Goal: Task Accomplishment & Management: Manage account settings

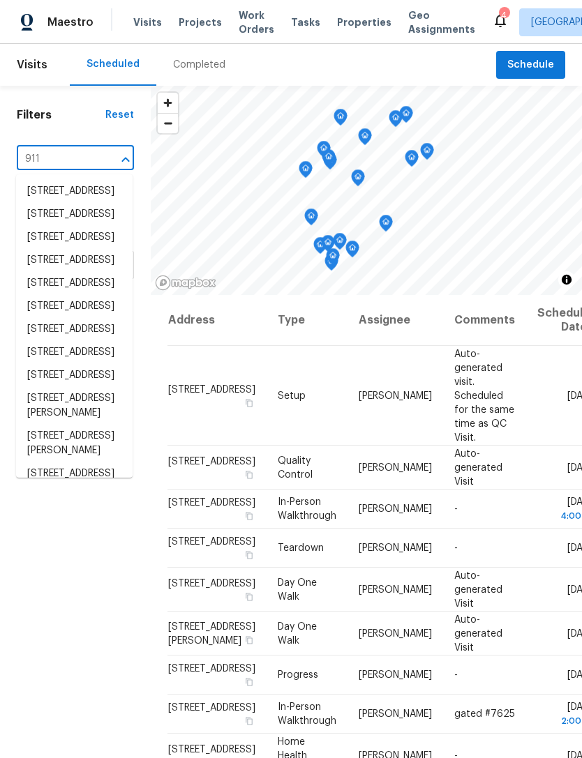
type input "9112"
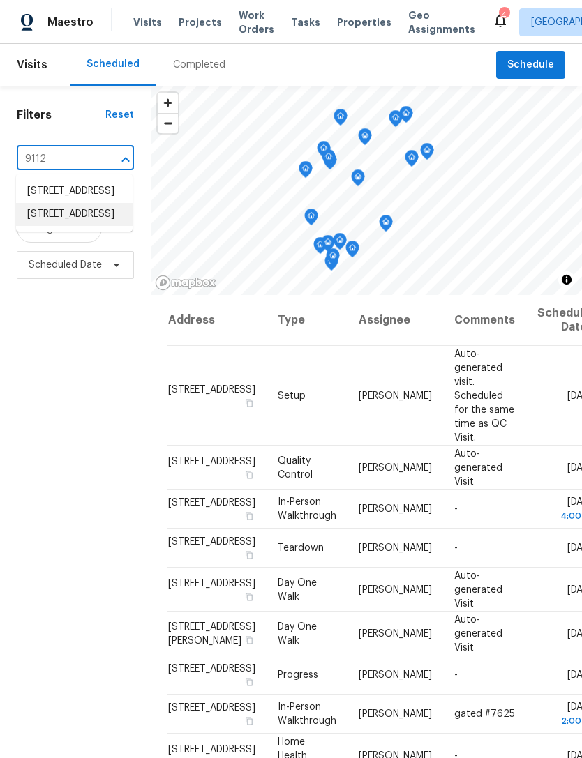
click at [38, 226] on li "[STREET_ADDRESS]" at bounding box center [74, 214] width 116 height 23
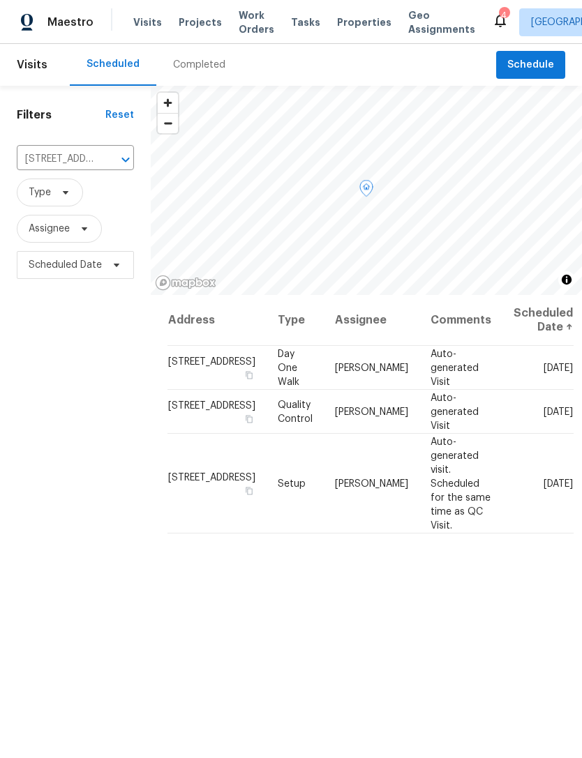
click at [0, 0] on icon at bounding box center [0, 0] width 0 height 0
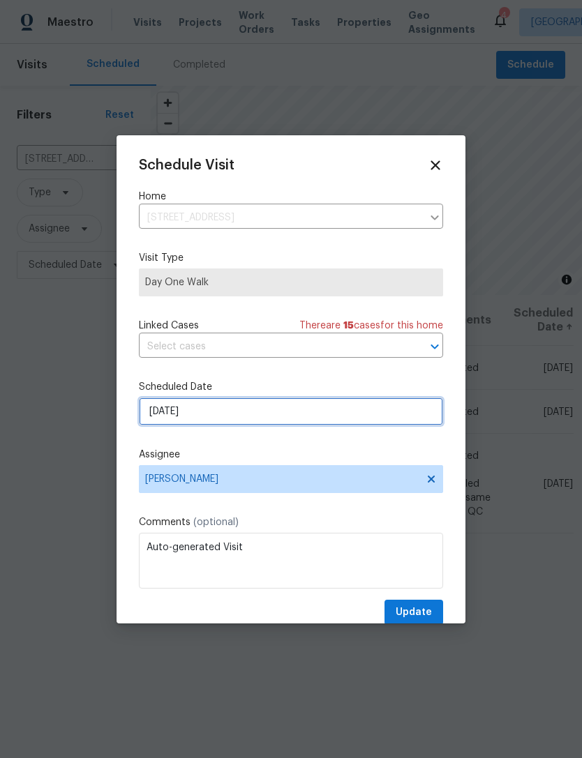
click at [235, 409] on input "[DATE]" at bounding box center [291, 411] width 304 height 28
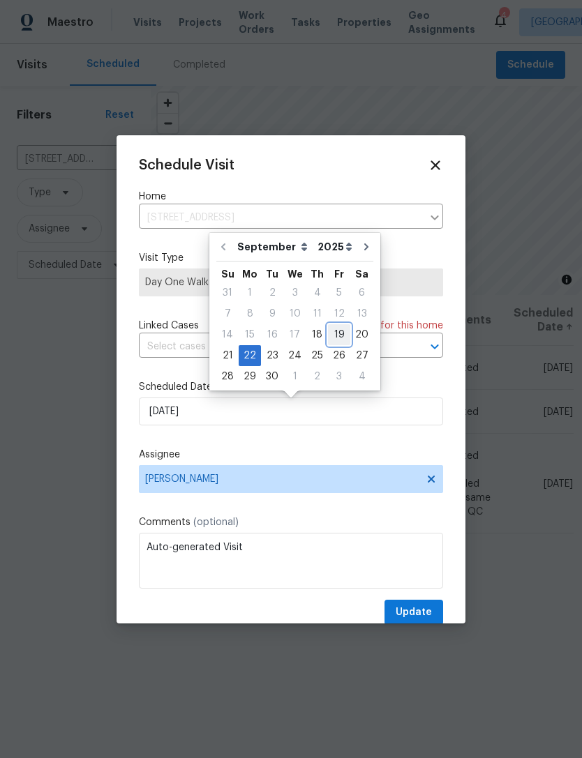
click at [329, 329] on div "19" at bounding box center [339, 335] width 22 height 20
type input "[DATE]"
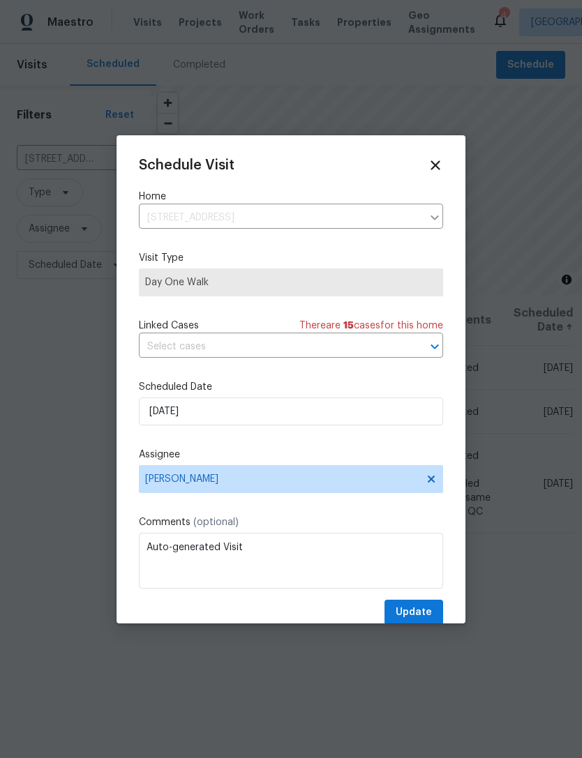
click at [402, 599] on div "Schedule Visit Home [STREET_ADDRESS] ​ Visit Type Day One Walk Linked Cases The…" at bounding box center [291, 392] width 304 height 468
click at [405, 605] on button "Update" at bounding box center [413, 613] width 59 height 26
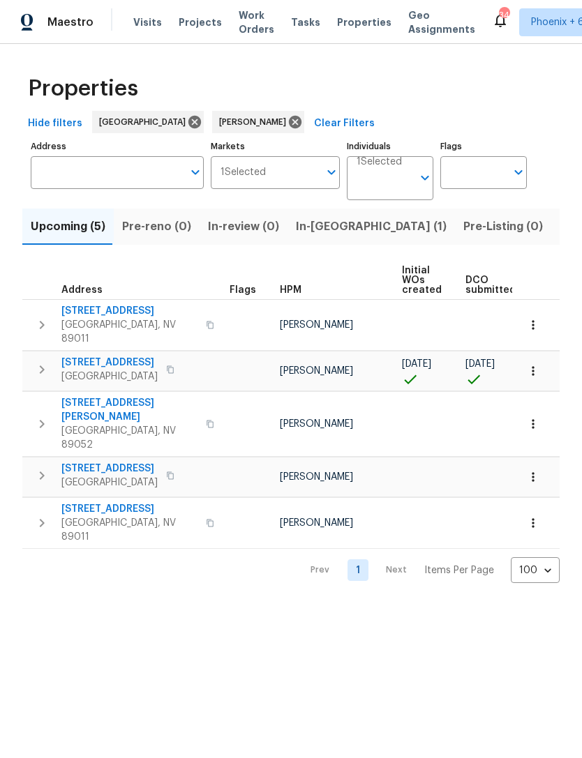
click at [534, 365] on icon "button" at bounding box center [533, 371] width 14 height 14
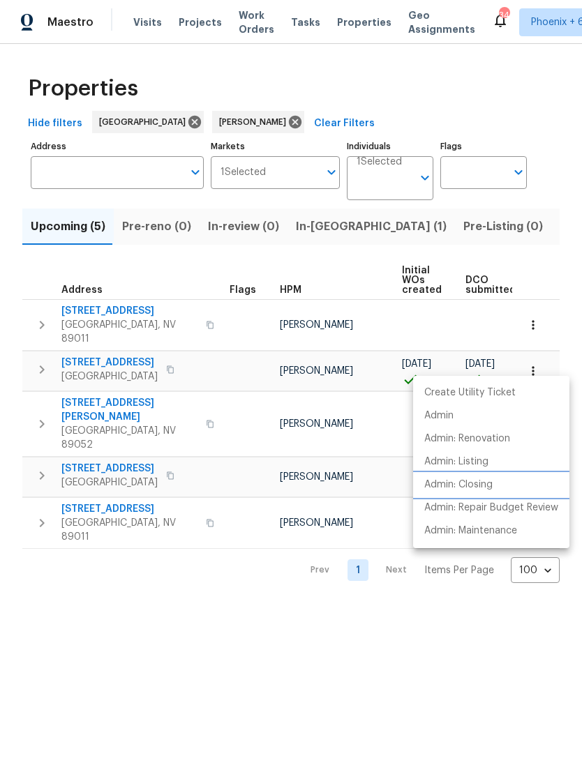
click at [466, 494] on li "Admin: Closing" at bounding box center [491, 484] width 156 height 23
